Goal: Check status: Check status

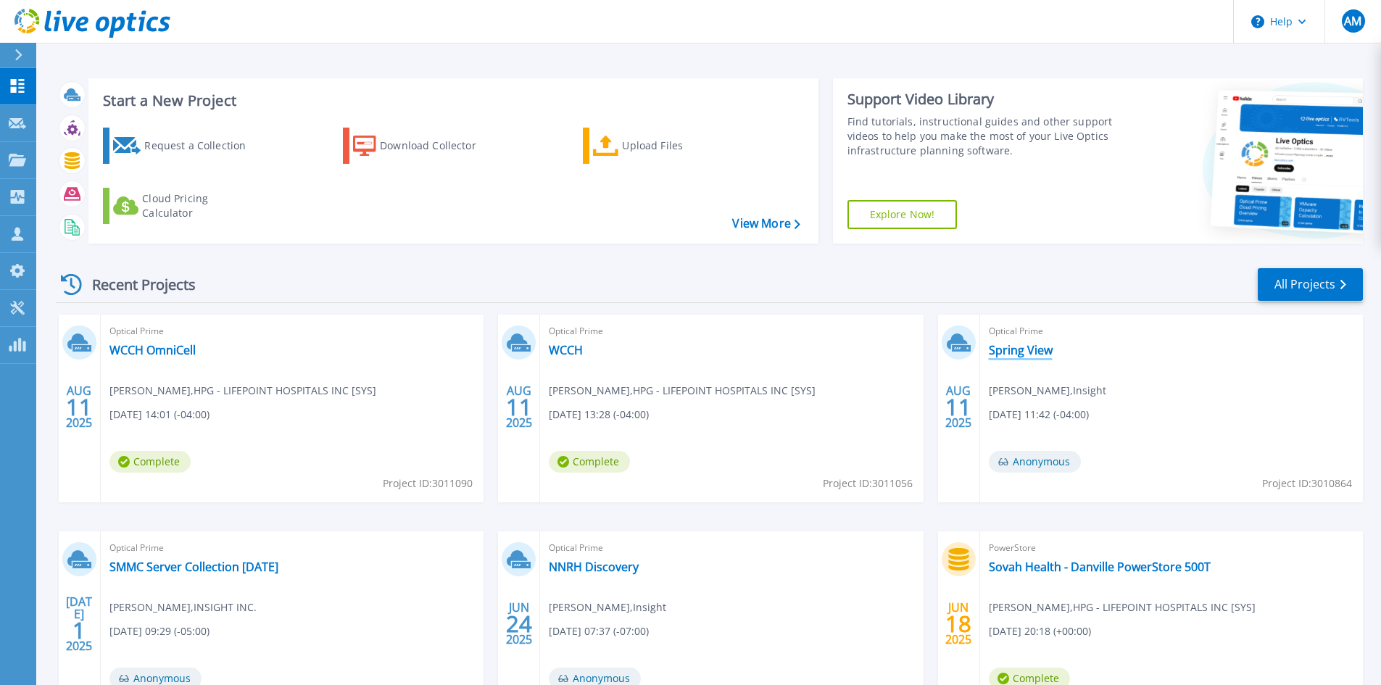
click at [1023, 350] on link "Spring View" at bounding box center [1021, 350] width 64 height 14
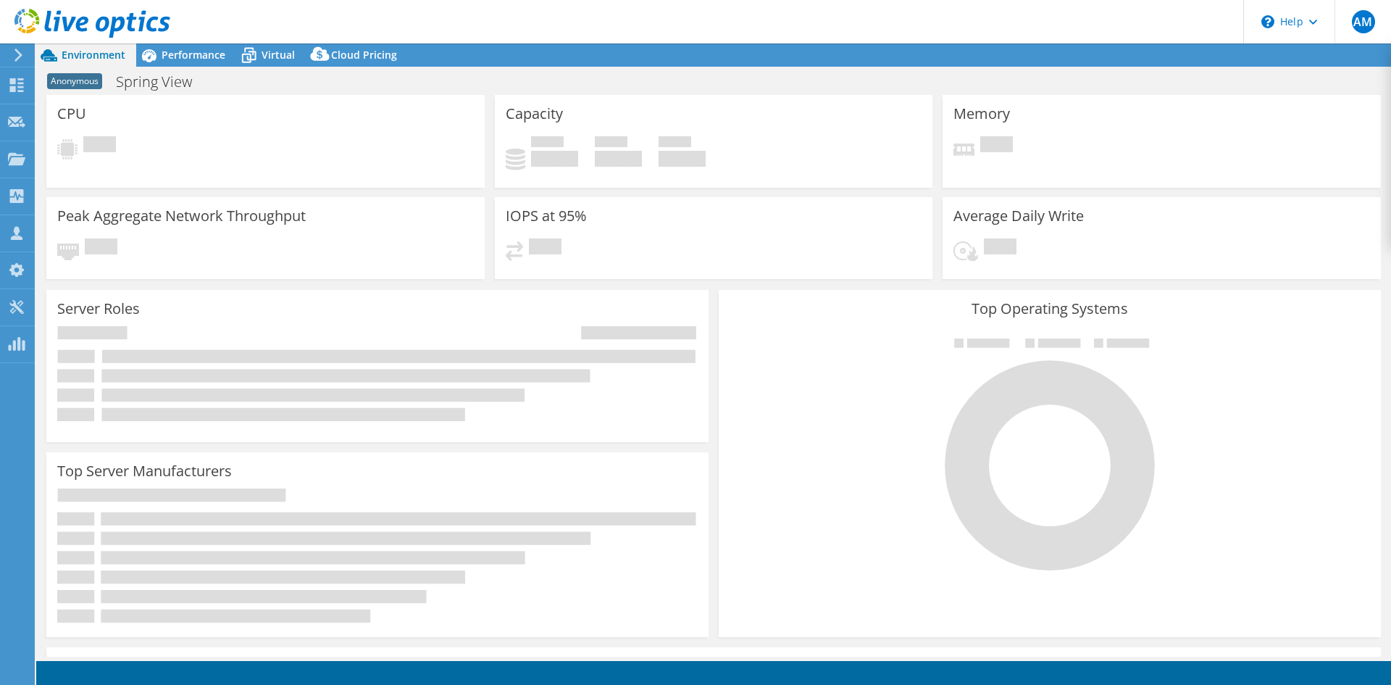
select select "USD"
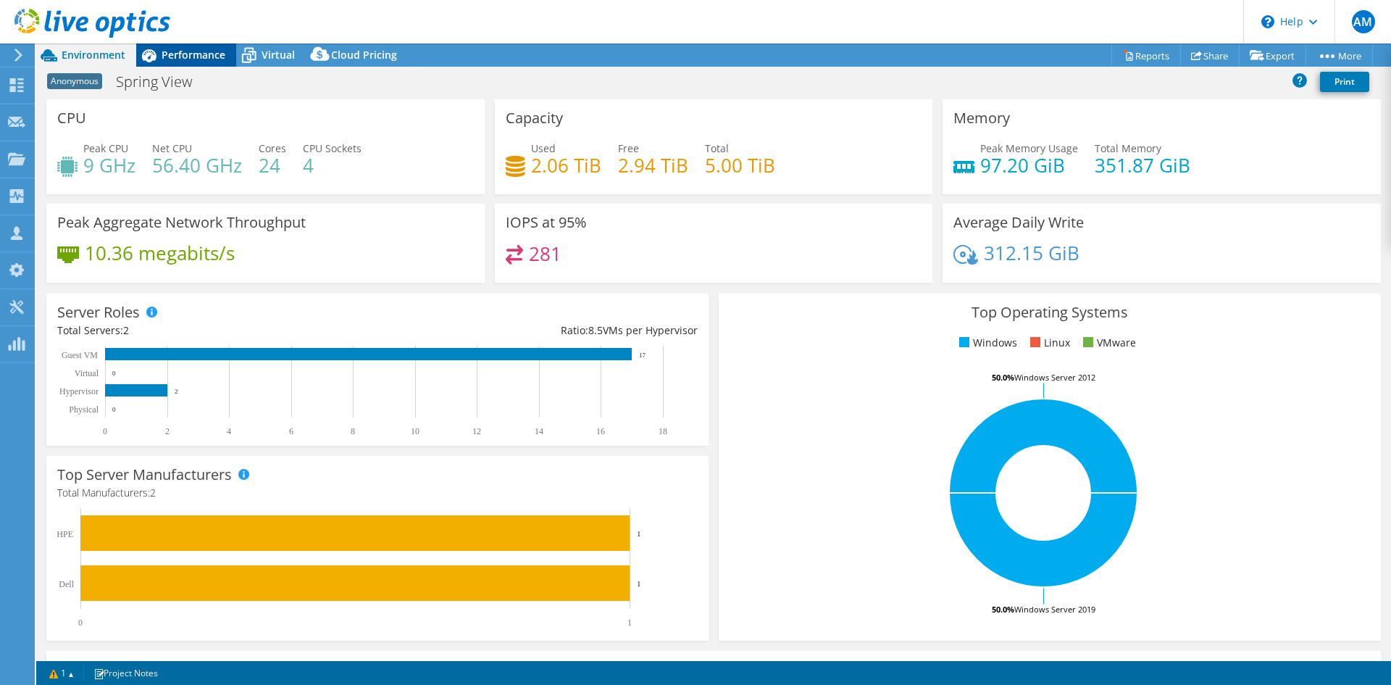
click at [189, 54] on span "Performance" at bounding box center [194, 55] width 64 height 14
